Goal: Task Accomplishment & Management: Manage account settings

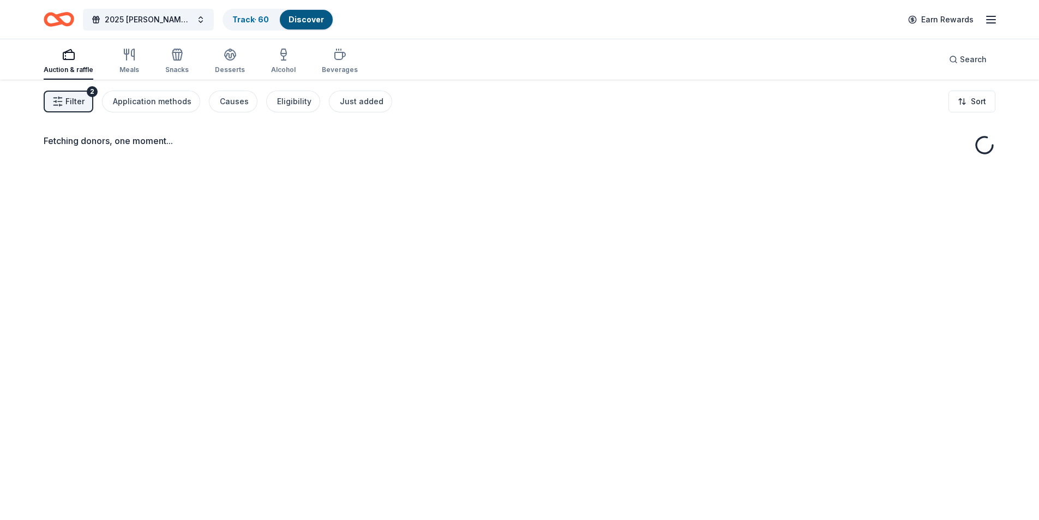
click at [990, 22] on icon "button" at bounding box center [990, 19] width 13 height 13
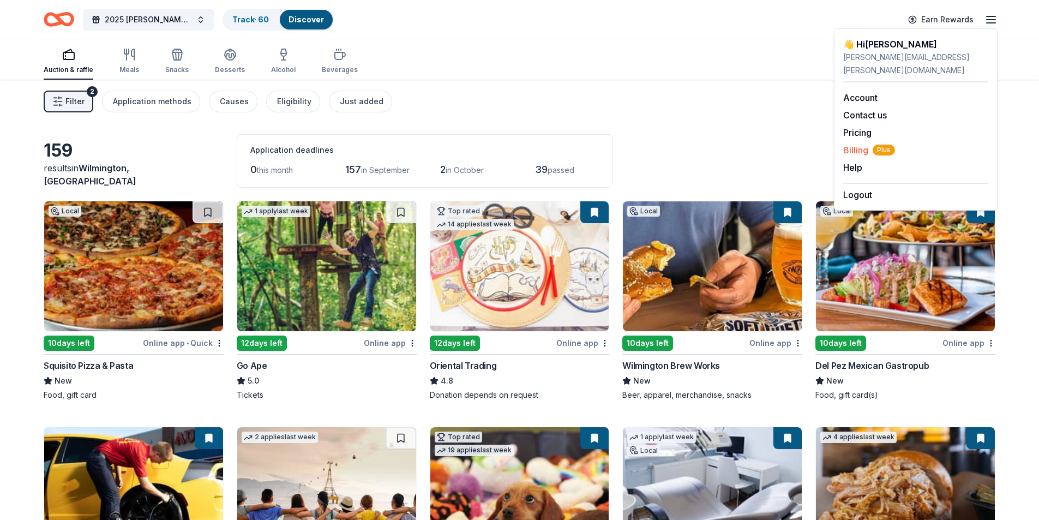
click at [869, 143] on span "Billing Plus" at bounding box center [869, 149] width 52 height 13
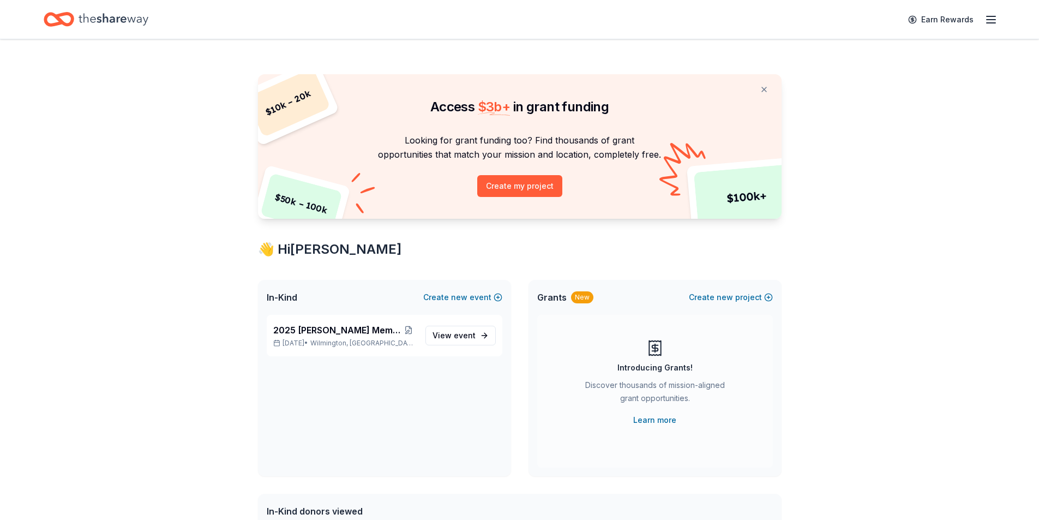
click at [100, 17] on icon "Home" at bounding box center [114, 19] width 70 height 12
click at [996, 18] on icon "button" at bounding box center [990, 19] width 13 height 13
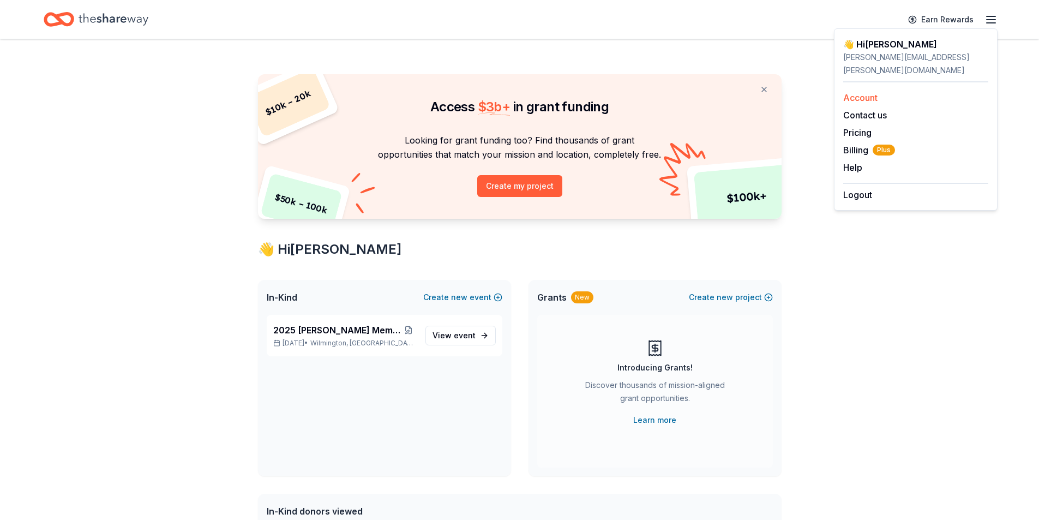
click at [859, 92] on link "Account" at bounding box center [860, 97] width 34 height 11
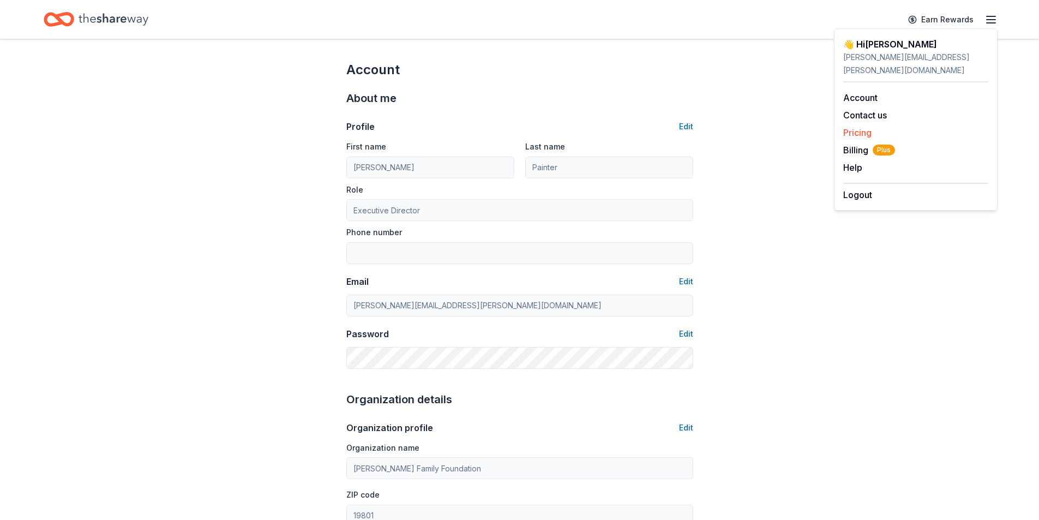
click at [862, 127] on link "Pricing" at bounding box center [857, 132] width 28 height 11
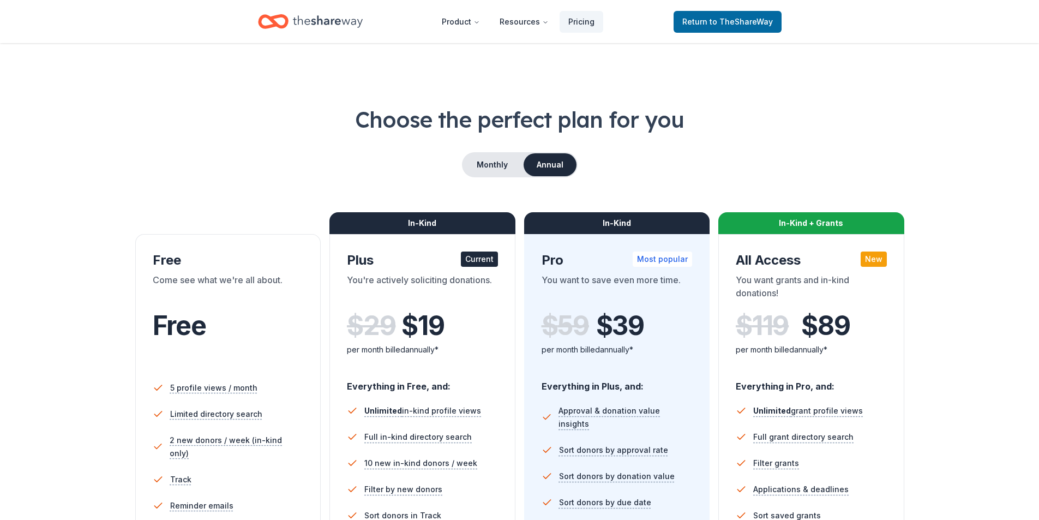
scroll to position [236, 0]
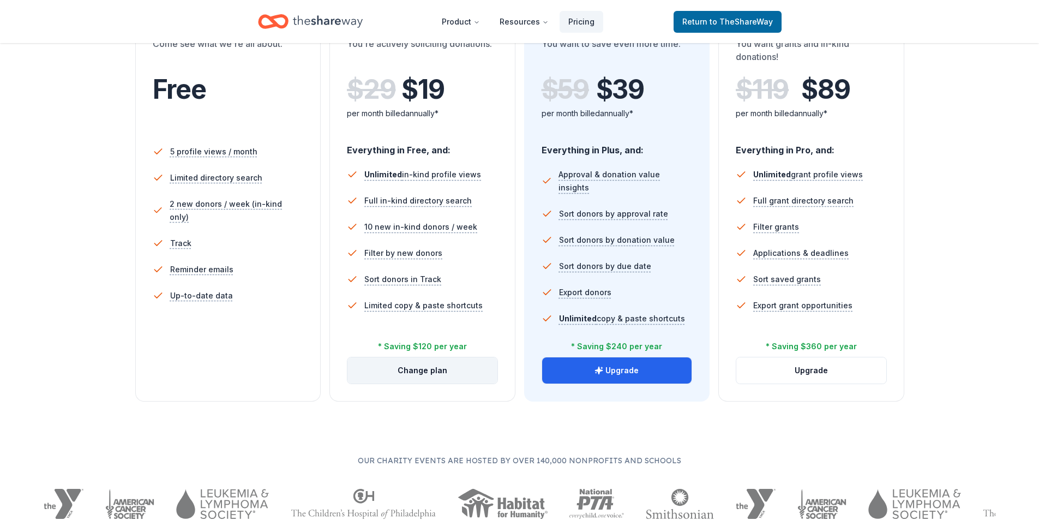
click at [410, 364] on button "Change plan" at bounding box center [422, 370] width 150 height 26
